Goal: Transaction & Acquisition: Purchase product/service

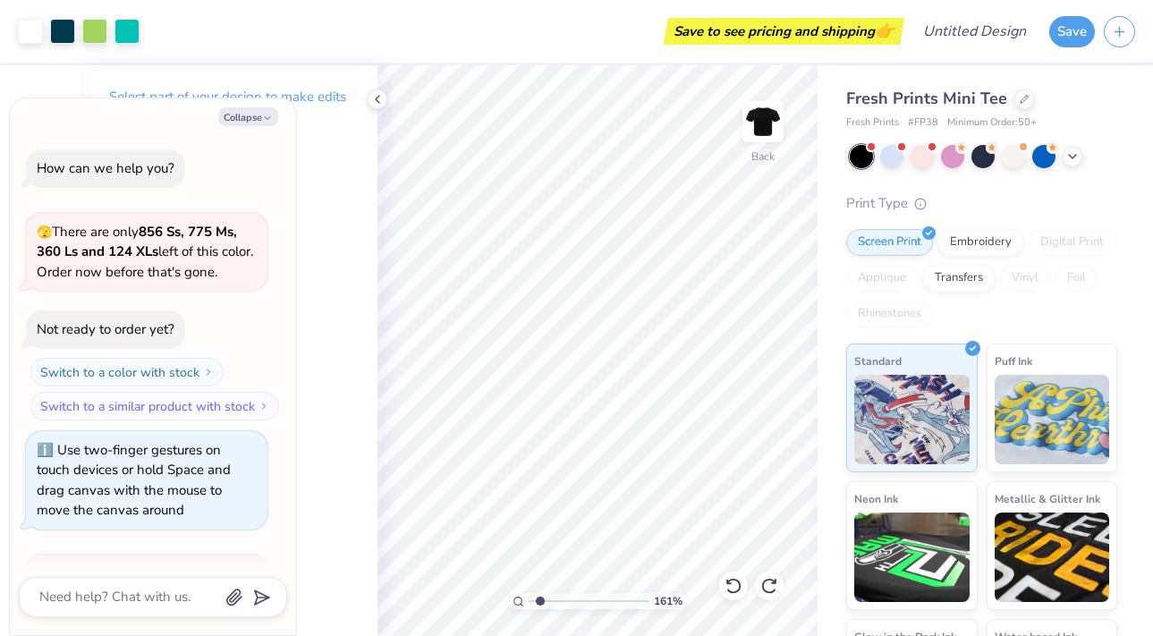
scroll to position [482, 0]
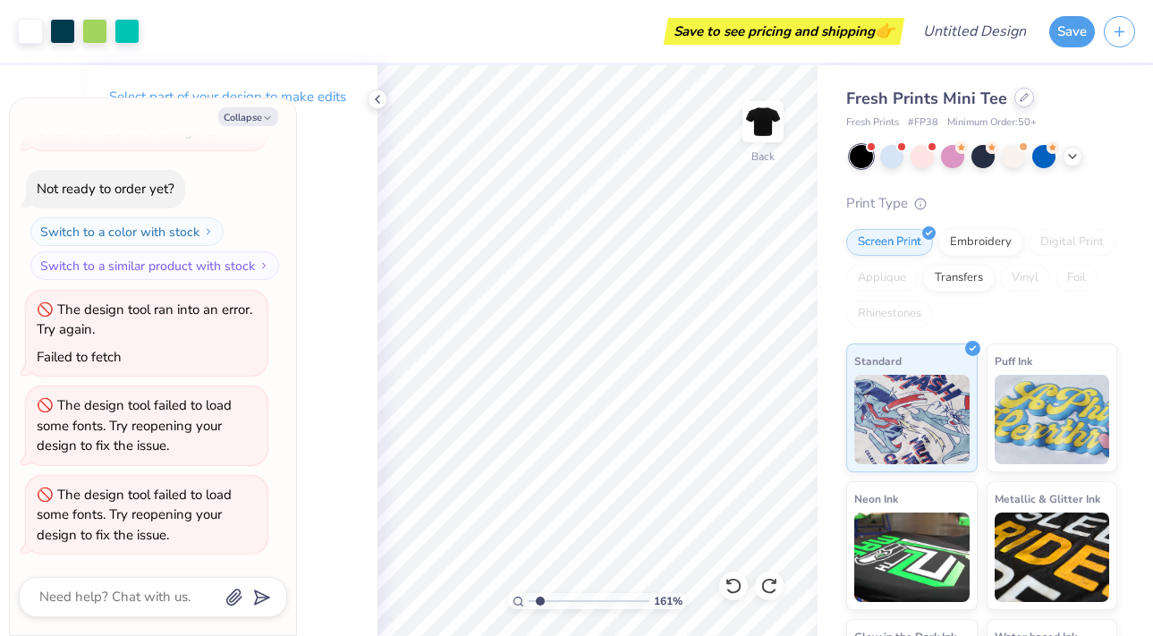
click at [1014, 103] on div at bounding box center [1024, 98] width 20 height 20
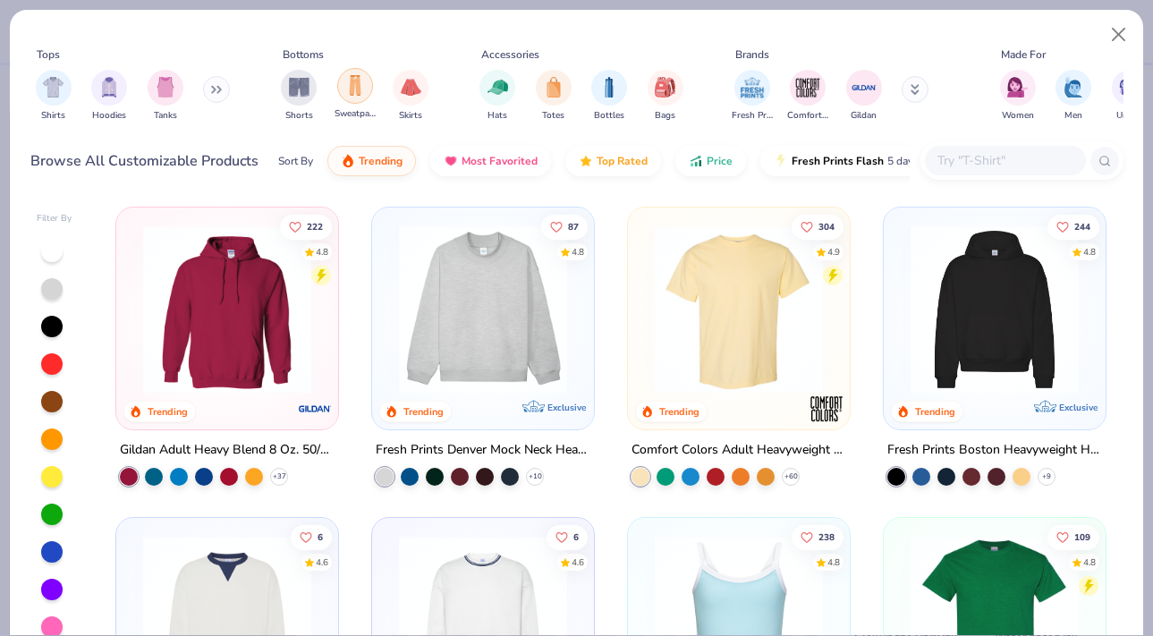
click at [350, 88] on img "filter for Sweatpants" at bounding box center [355, 85] width 20 height 21
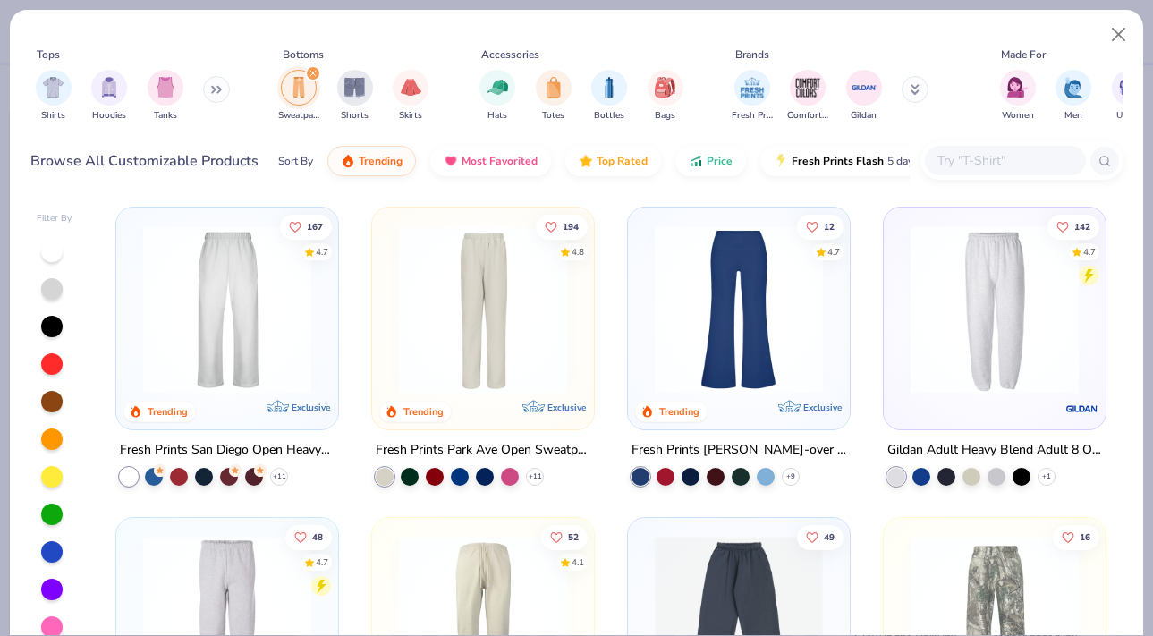
click at [295, 353] on img at bounding box center [227, 309] width 186 height 168
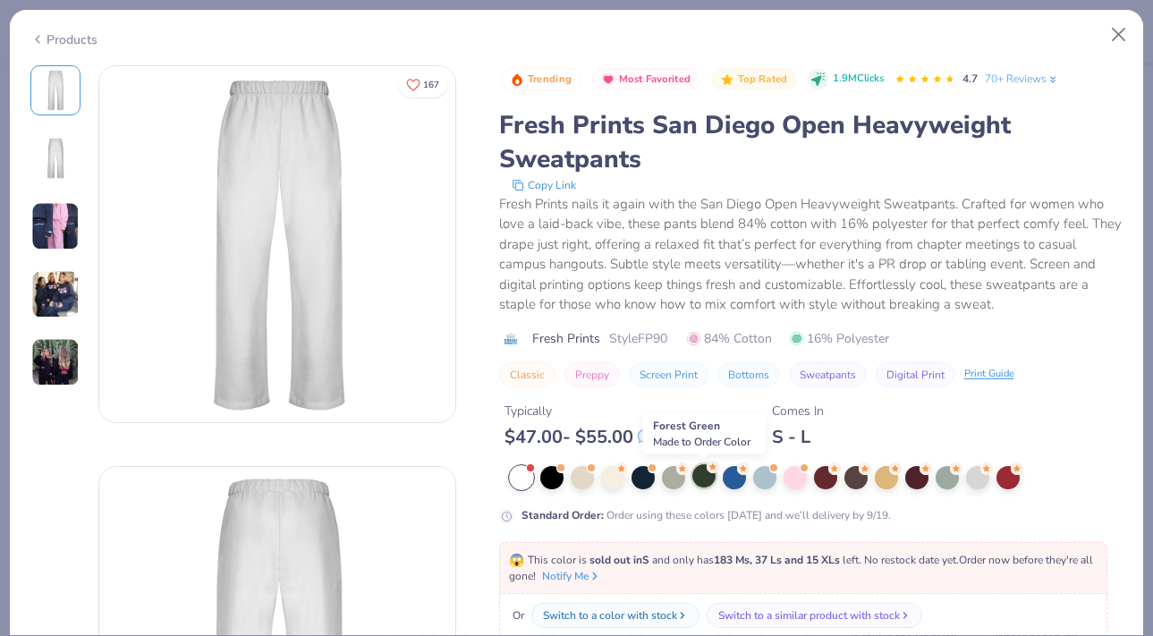
click at [700, 478] on div at bounding box center [703, 475] width 23 height 23
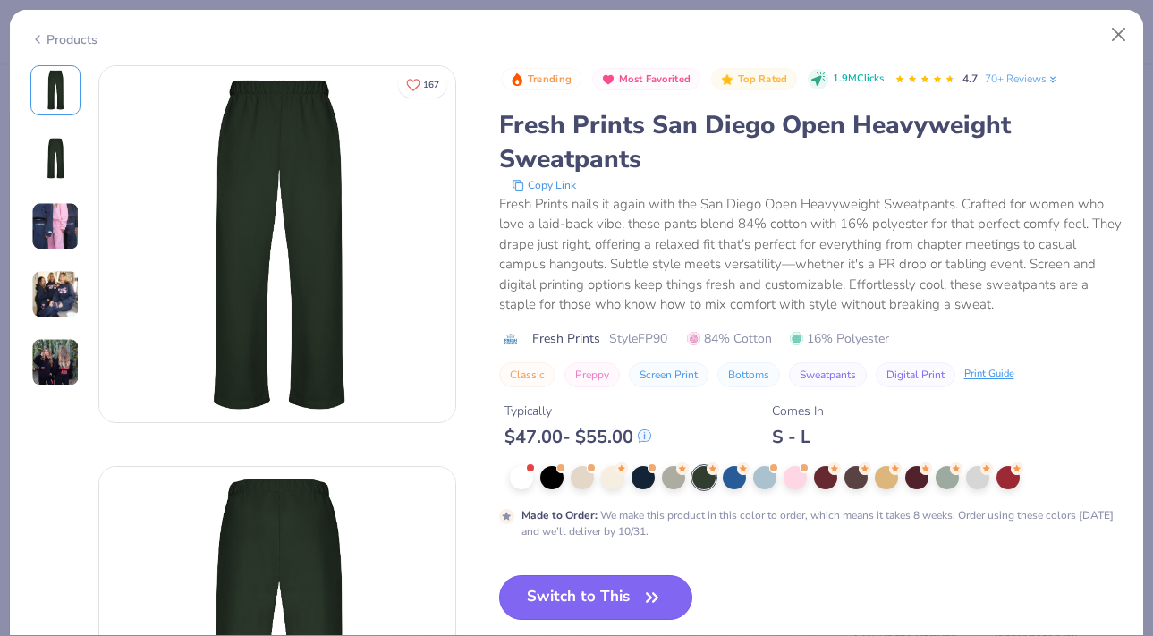
click at [615, 591] on button "Switch to This" at bounding box center [596, 597] width 194 height 45
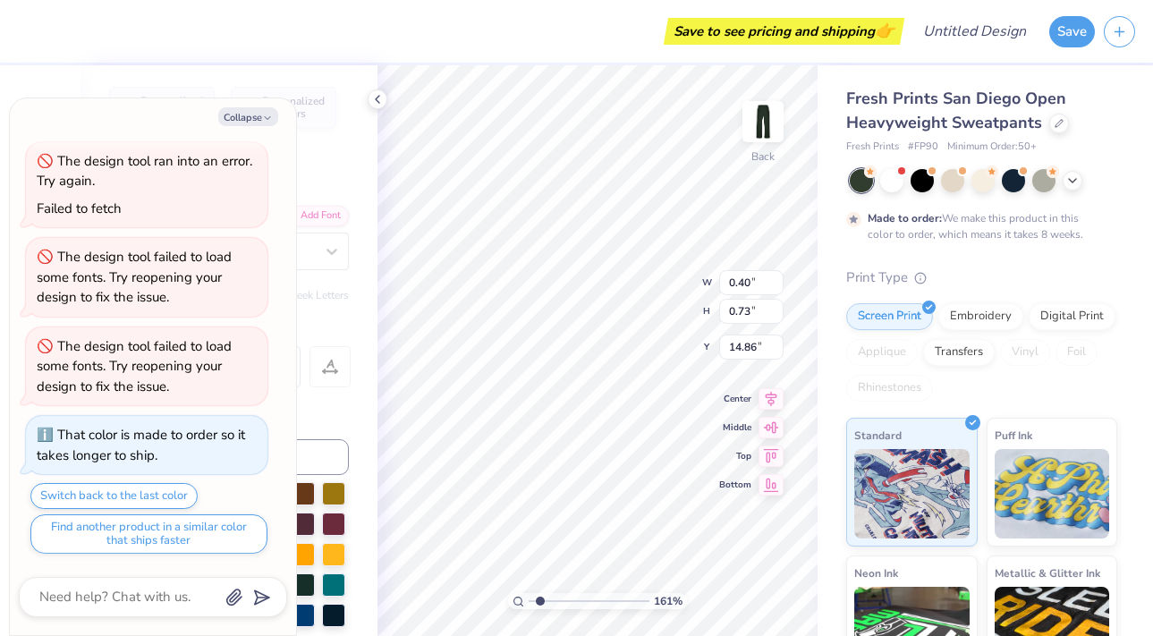
type textarea "x"
type input "0.24"
type input "0.21"
type input "17.12"
type textarea "x"
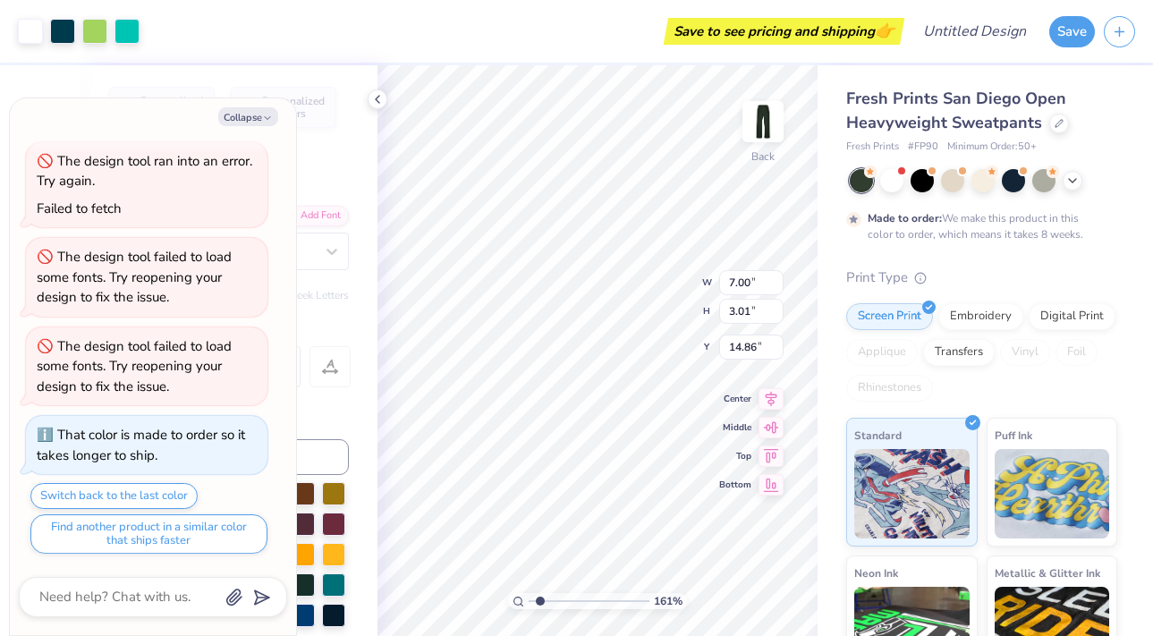
type input "14.45"
type textarea "x"
type input "9.01"
type input "3.88"
type textarea "x"
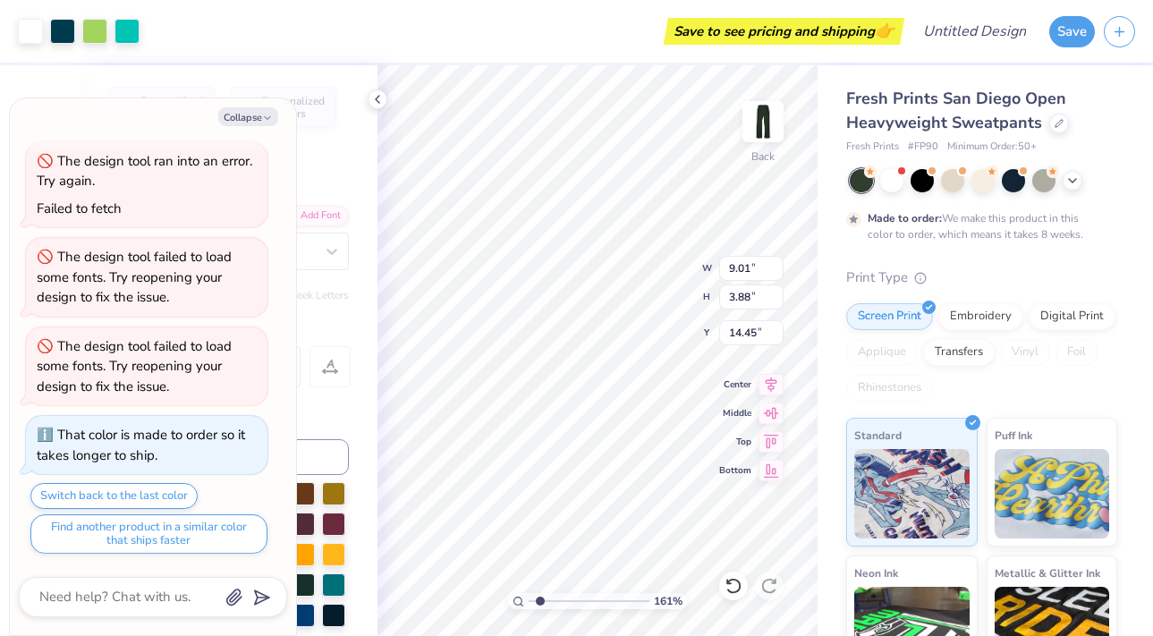
type input "9.67"
type input "4.16"
type textarea "x"
type input "15.14"
type textarea "x"
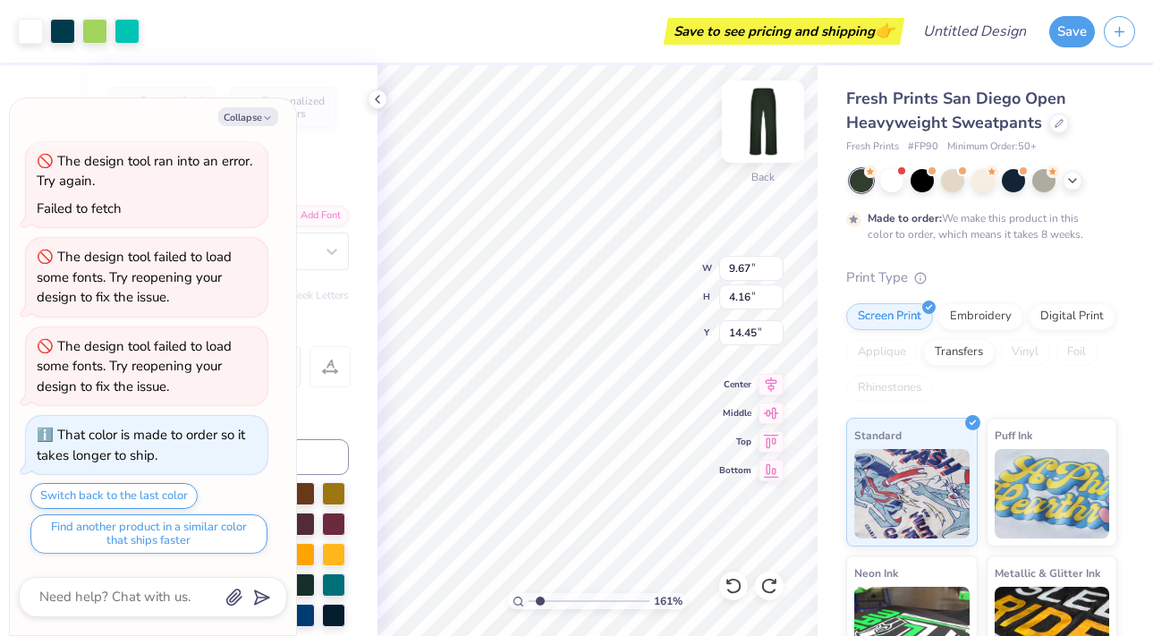
type input "14.51"
click at [250, 114] on button "Collapse" at bounding box center [248, 116] width 60 height 19
type textarea "x"
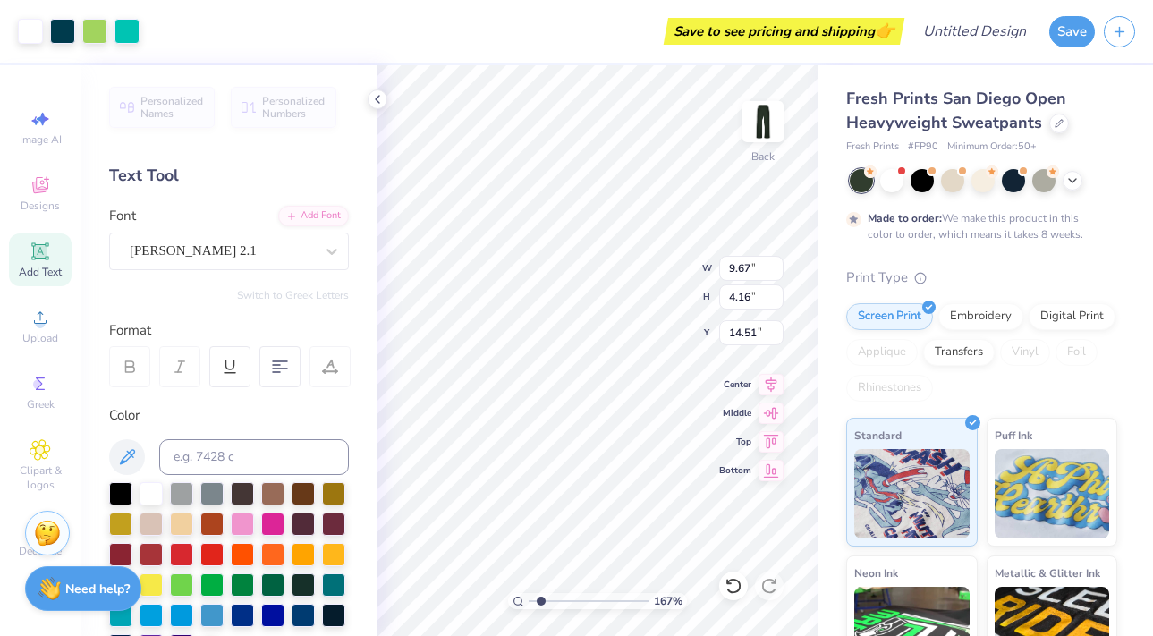
type input "1.48"
click at [538, 596] on input "range" at bounding box center [589, 601] width 121 height 16
type input "10.64"
type input "4.58"
type input "14.51"
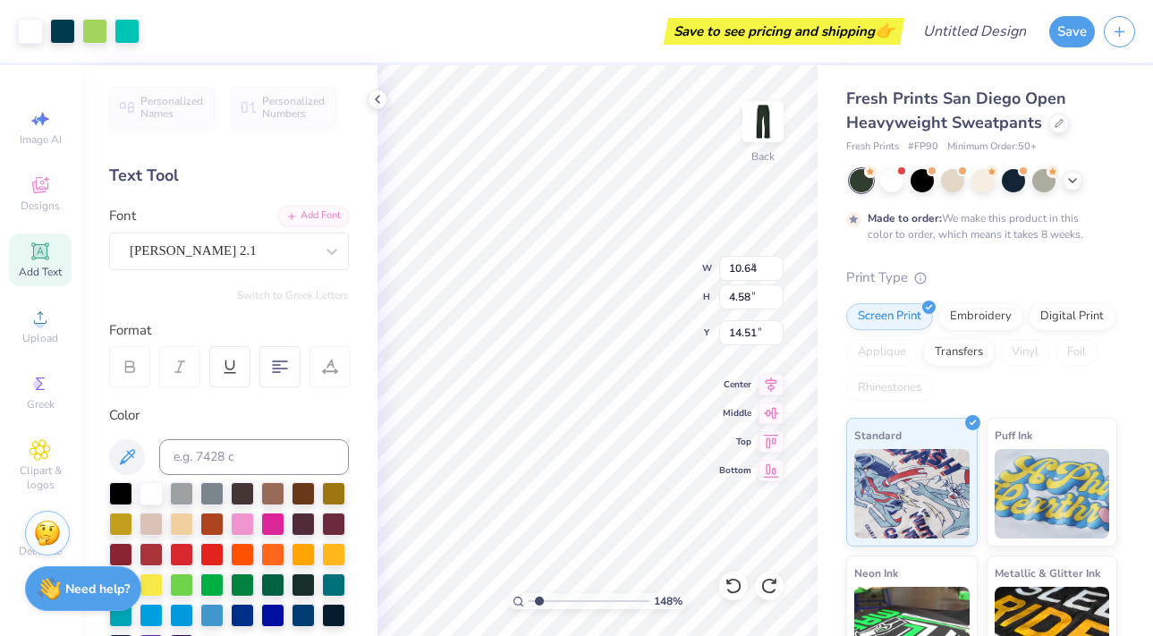
type input "9.67"
type input "4.16"
type input "16.26"
type input "16.42"
click at [757, 131] on img at bounding box center [763, 122] width 72 height 72
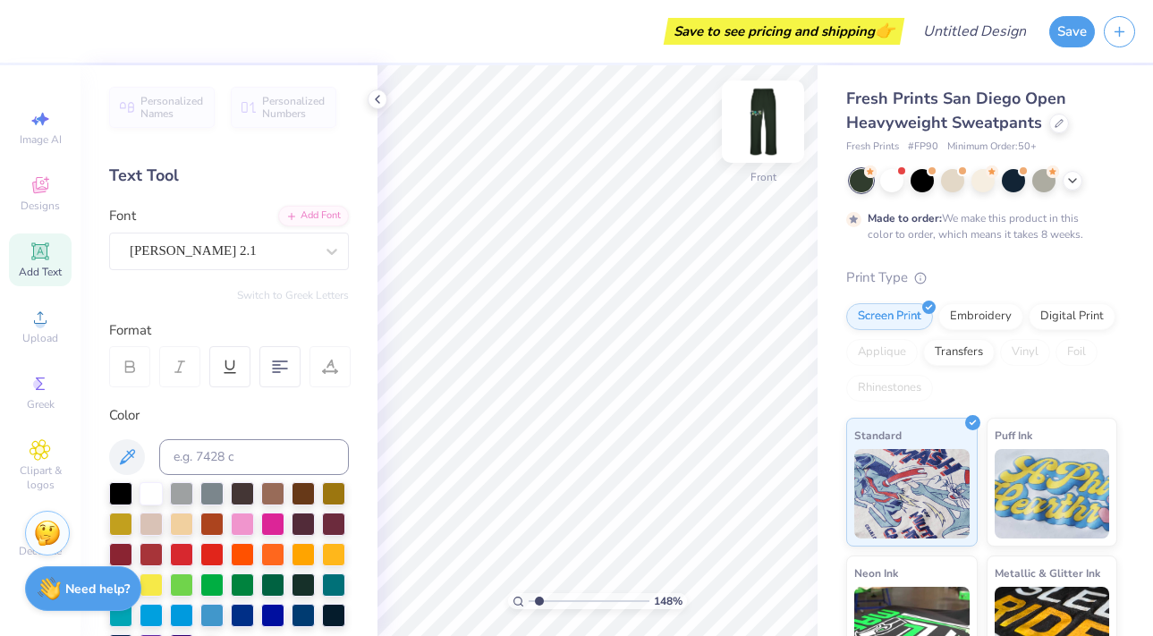
click at [763, 131] on img at bounding box center [763, 122] width 72 height 72
